Goal: Information Seeking & Learning: Learn about a topic

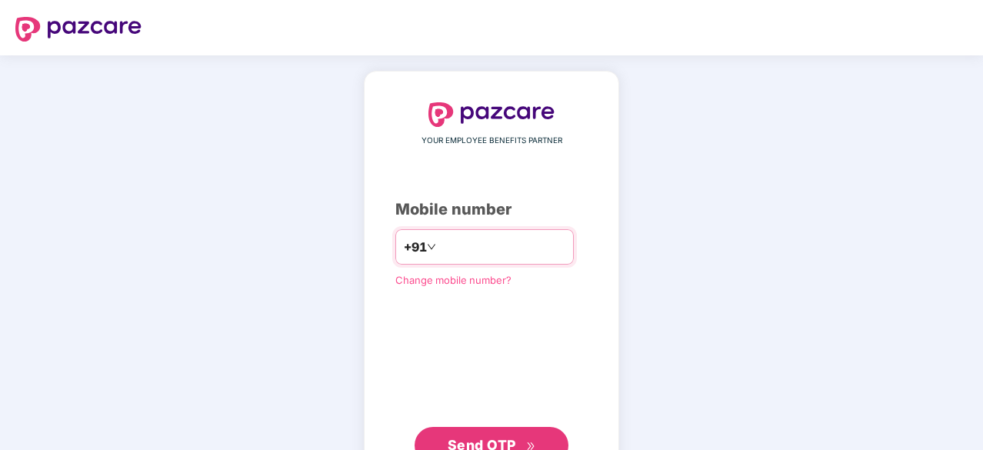
click at [506, 247] on input "number" at bounding box center [502, 247] width 126 height 25
type input "**********"
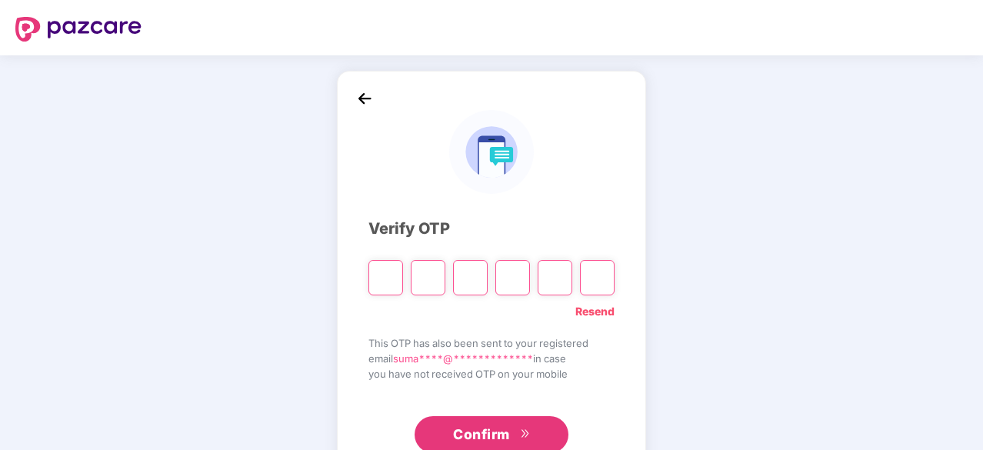
type input "*"
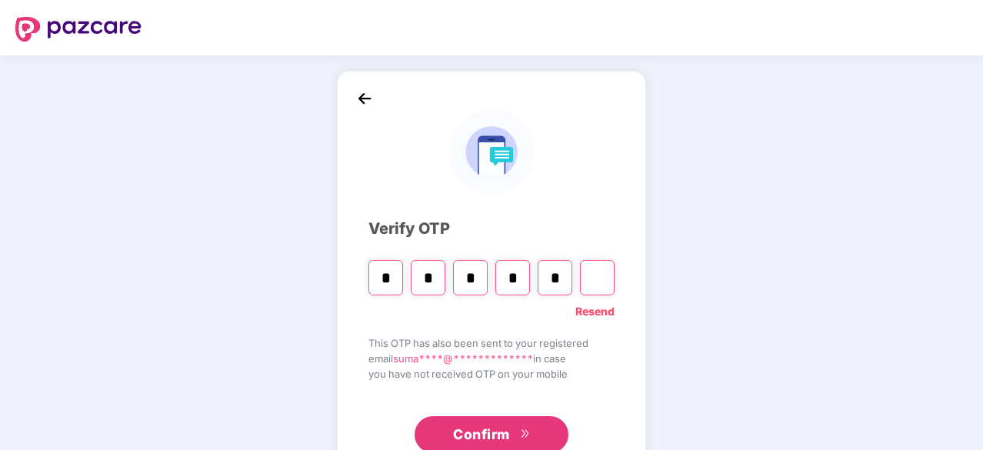
type input "*"
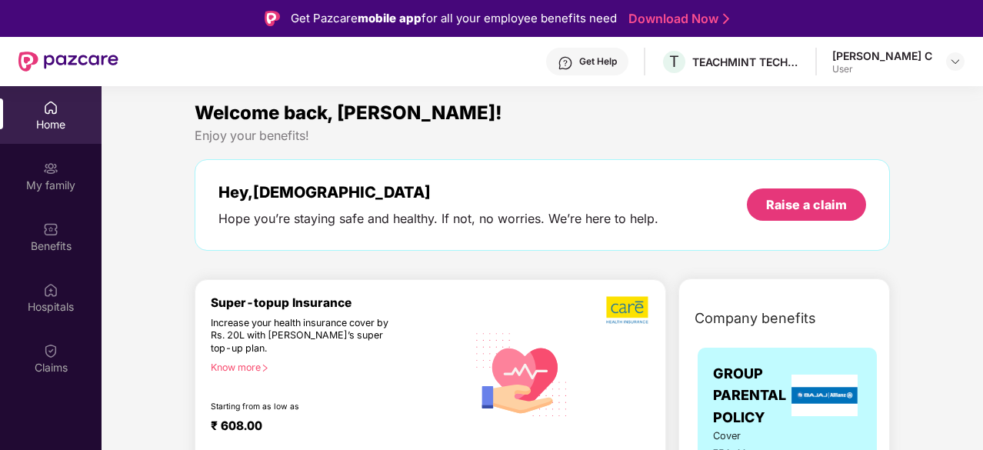
click at [926, 62] on div "[PERSON_NAME] C" at bounding box center [882, 55] width 100 height 15
click at [960, 62] on img at bounding box center [955, 61] width 12 height 12
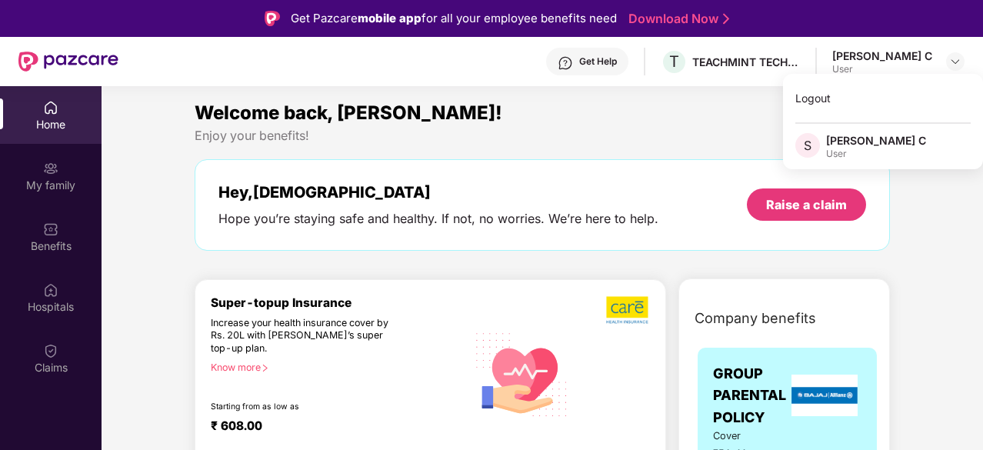
click at [733, 115] on div "Welcome back, [PERSON_NAME]!" at bounding box center [542, 112] width 695 height 29
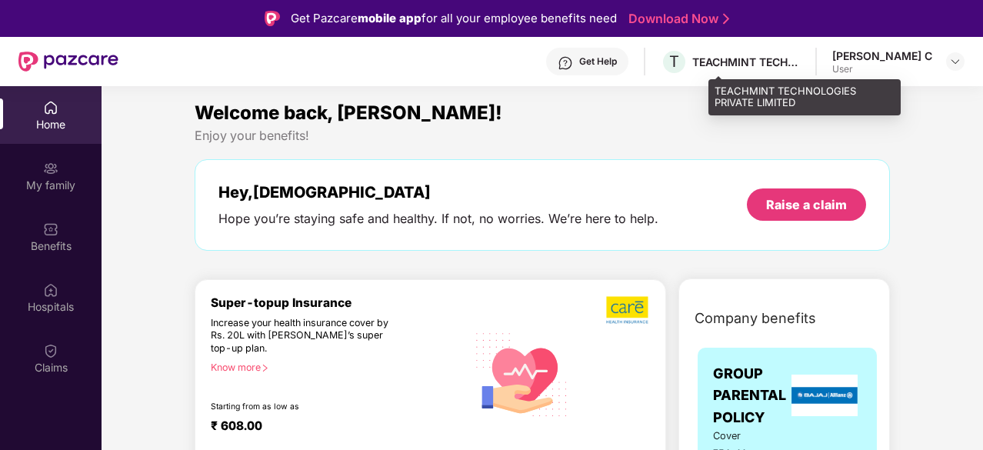
click at [778, 62] on div "TEACHMINT TECHNOLOGIES PRIVATE LIMITED" at bounding box center [746, 62] width 108 height 15
click at [762, 61] on div "TEACHMINT TECHNOLOGIES PRIVATE LIMITED" at bounding box center [746, 62] width 108 height 15
click at [764, 58] on div "TEACHMINT TECHNOLOGIES PRIVATE LIMITED" at bounding box center [746, 62] width 108 height 15
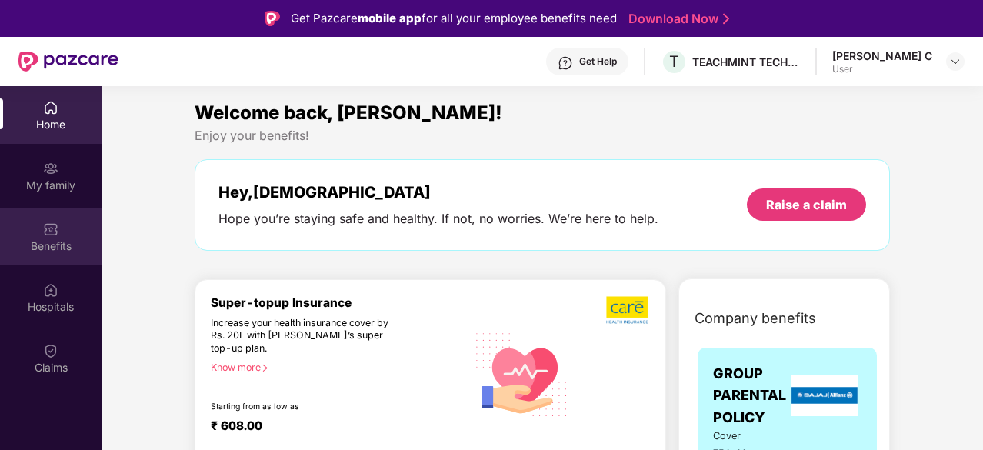
click at [49, 241] on div "Benefits" at bounding box center [51, 245] width 102 height 15
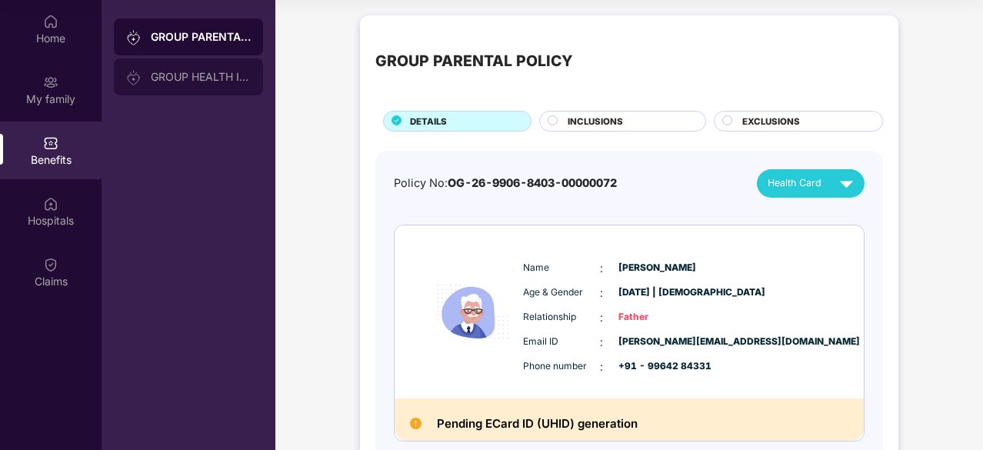
click at [198, 87] on div "GROUP HEALTH INSURANCE" at bounding box center [188, 76] width 149 height 37
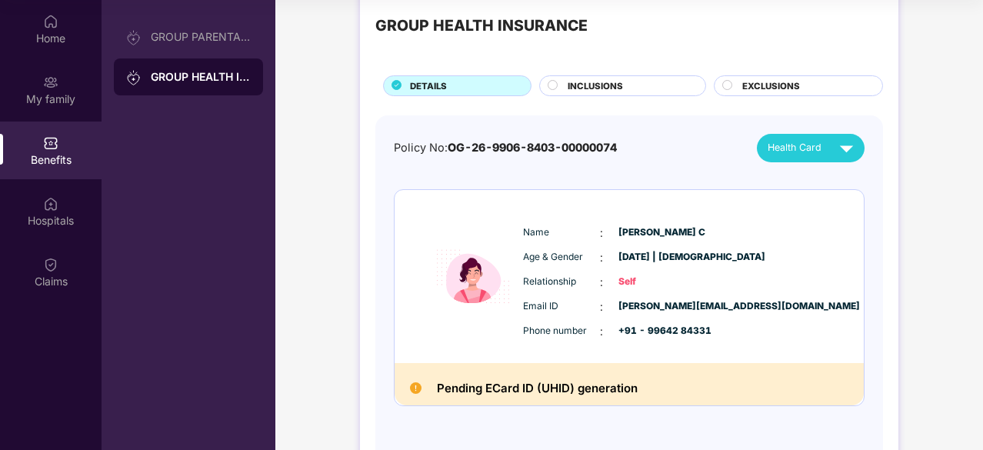
scroll to position [85, 0]
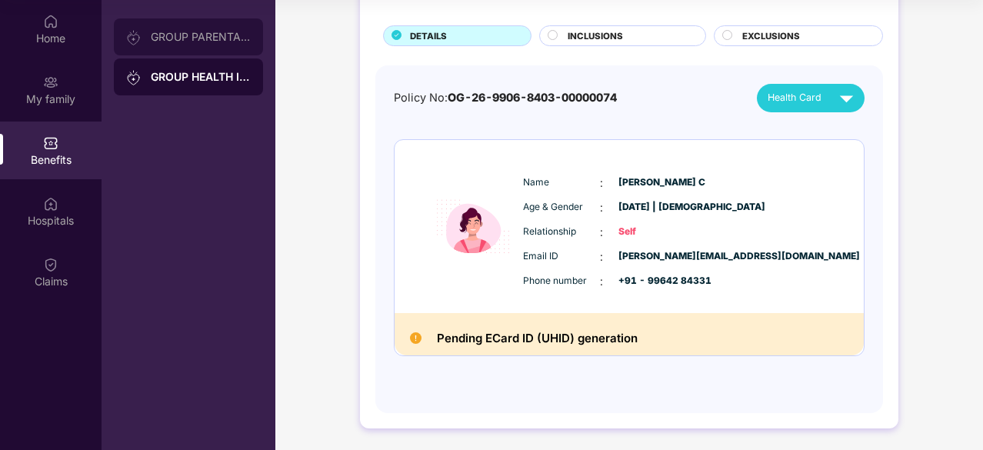
click at [211, 31] on div "GROUP PARENTAL POLICY" at bounding box center [201, 37] width 100 height 12
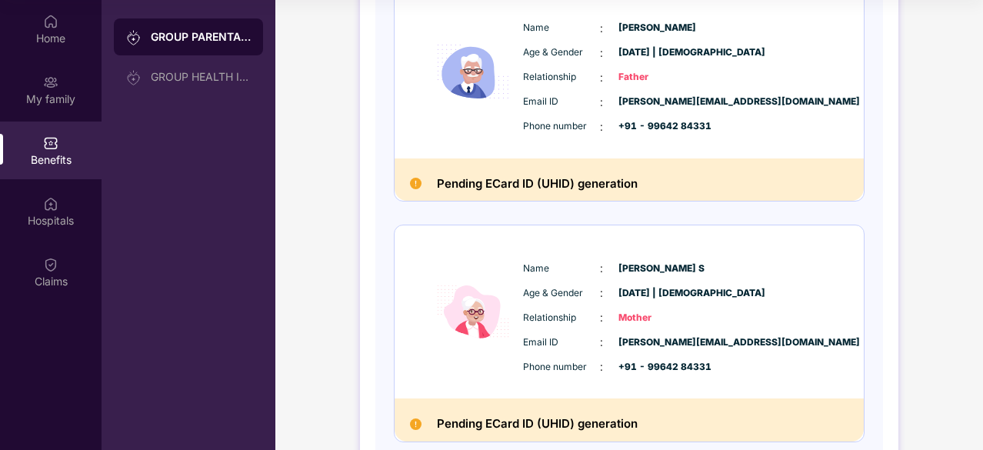
scroll to position [238, 0]
